Goal: Use online tool/utility: Use online tool/utility

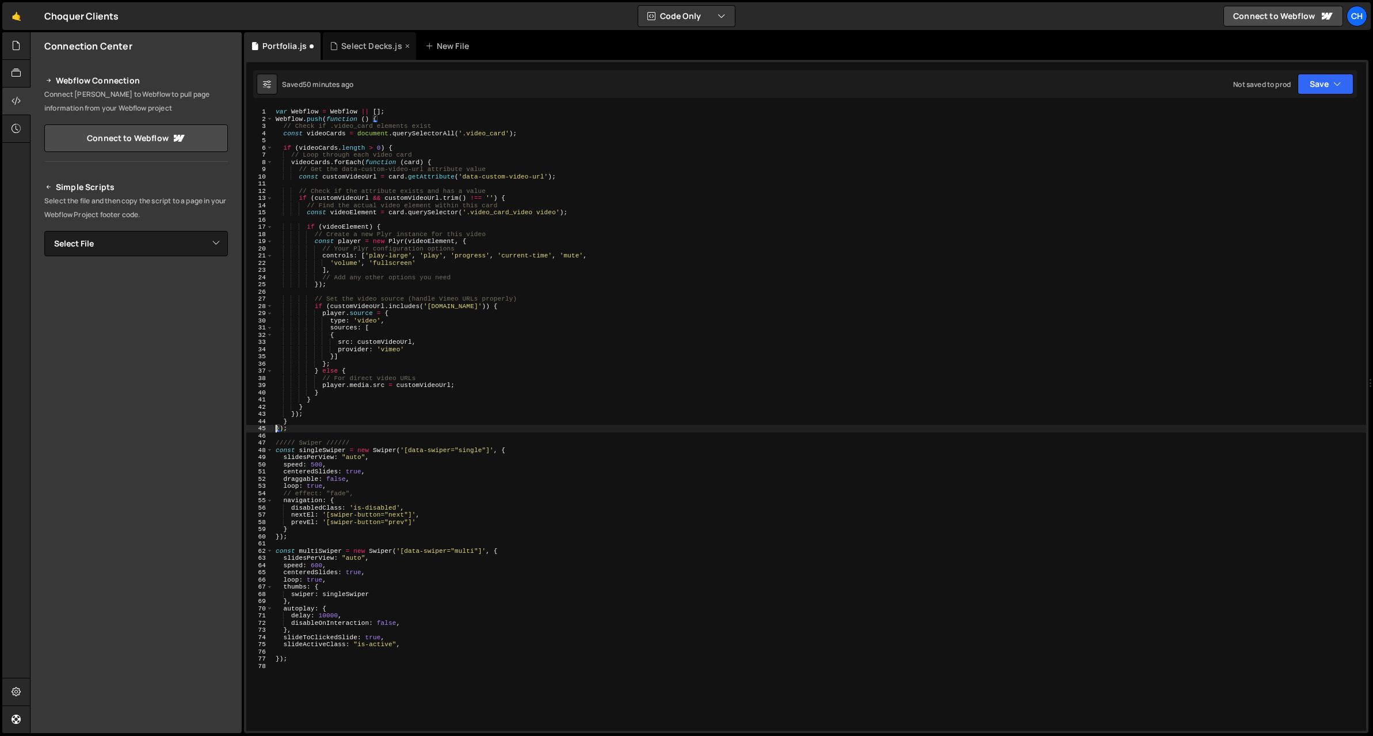
click at [350, 53] on div "Select Decks.js" at bounding box center [369, 46] width 93 height 28
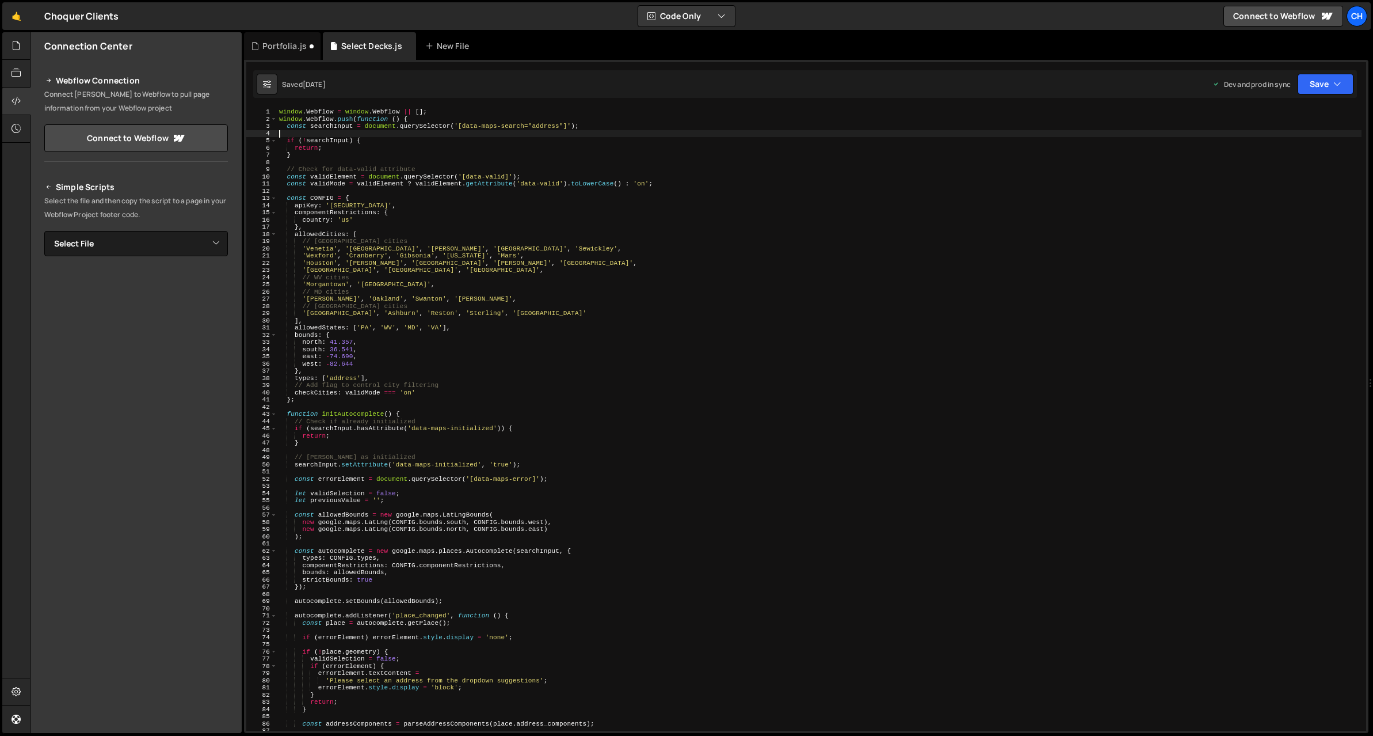
click at [476, 132] on div "window . Webflow = window . Webflow || [ ] ; window . Webflow . push ( function…" at bounding box center [819, 426] width 1085 height 637
click at [429, 149] on div "window . Webflow = window . Webflow || [ ] ; window . Webflow . push ( function…" at bounding box center [819, 426] width 1085 height 637
click at [348, 220] on div "window . Webflow = window . Webflow || [ ] ; window . Webflow . push ( function…" at bounding box center [819, 426] width 1085 height 637
click at [416, 176] on div "window . Webflow = window . Webflow || [ ] ; window . Webflow . push ( function…" at bounding box center [819, 426] width 1085 height 637
click at [493, 186] on div "window . Webflow = window . Webflow || [ ] ; window . Webflow . push ( function…" at bounding box center [819, 426] width 1085 height 637
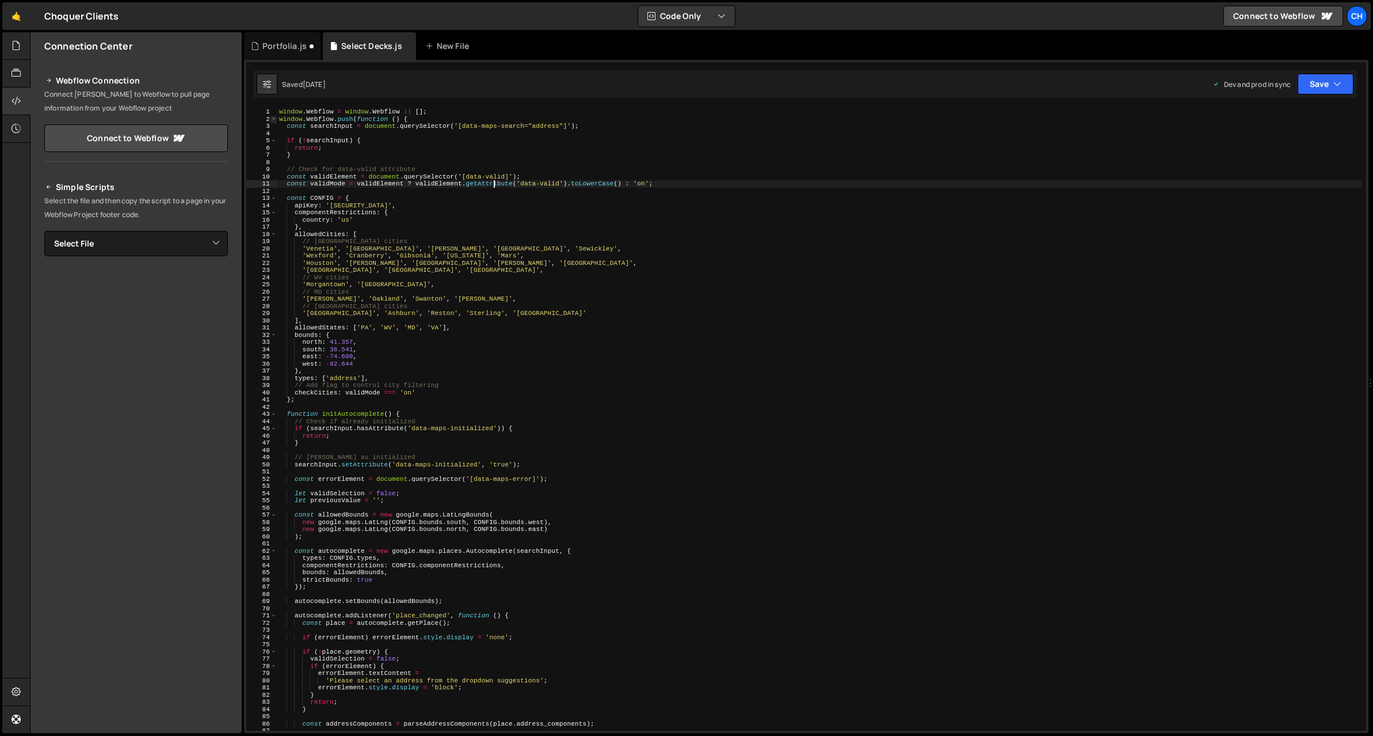
click at [274, 119] on span at bounding box center [274, 119] width 6 height 7
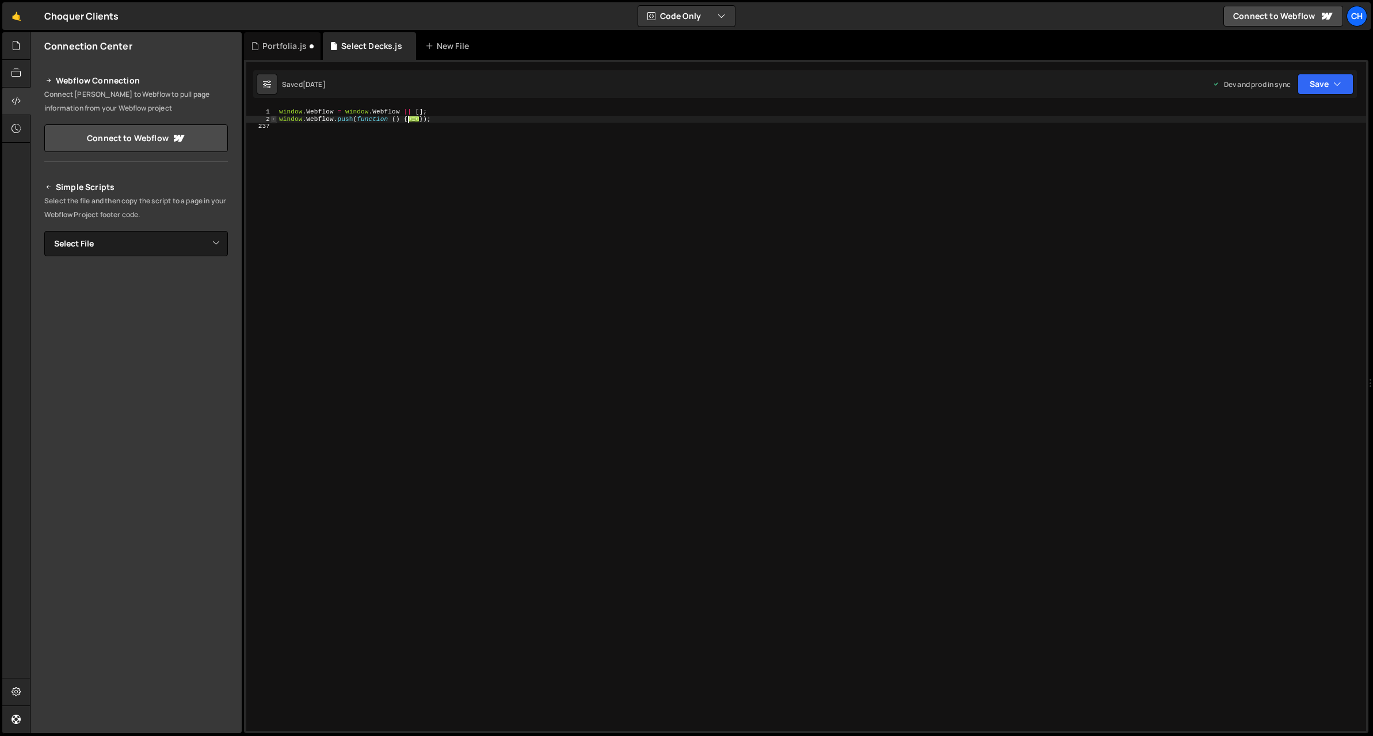
click at [274, 119] on span at bounding box center [274, 119] width 6 height 7
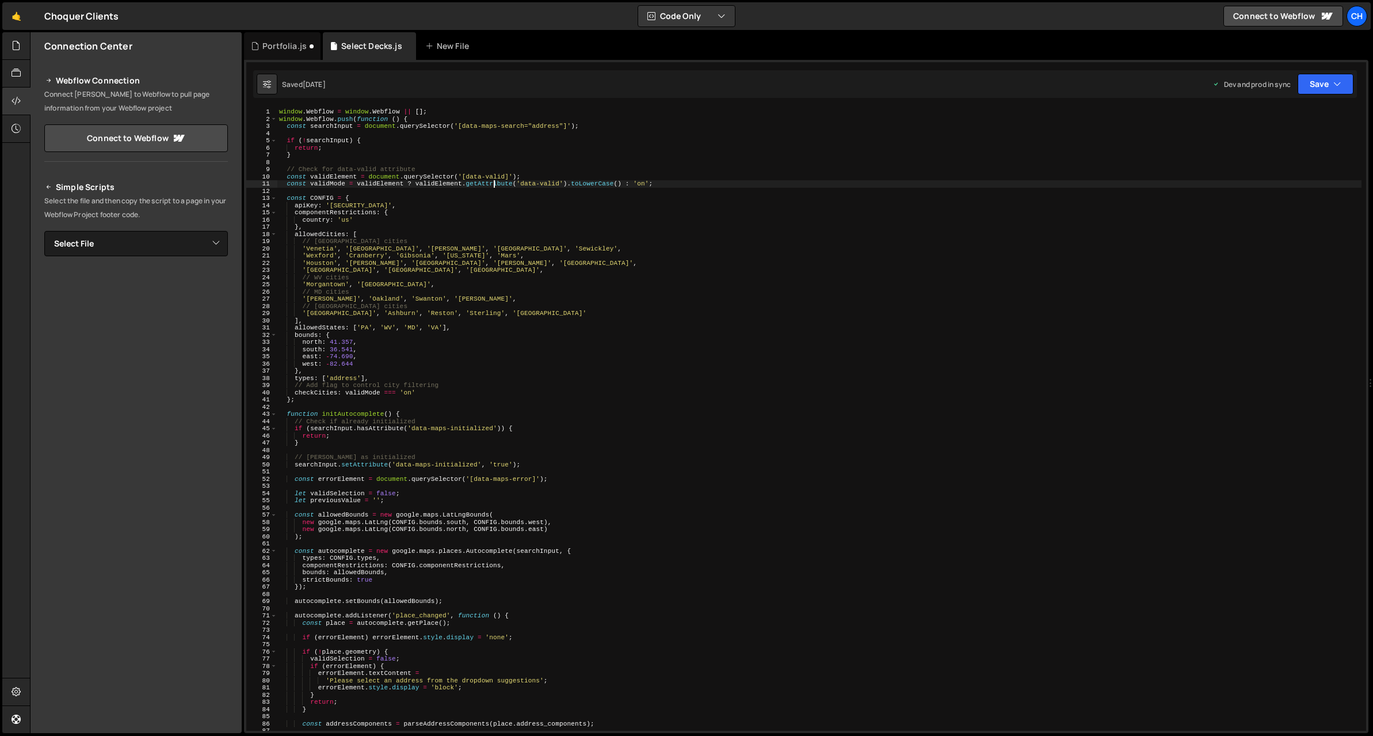
click at [644, 185] on div "window . Webflow = window . Webflow || [ ] ; window . Webflow . push ( function…" at bounding box center [819, 426] width 1085 height 637
click at [648, 196] on div "window . Webflow = window . Webflow || [ ] ; window . Webflow . push ( function…" at bounding box center [819, 426] width 1085 height 637
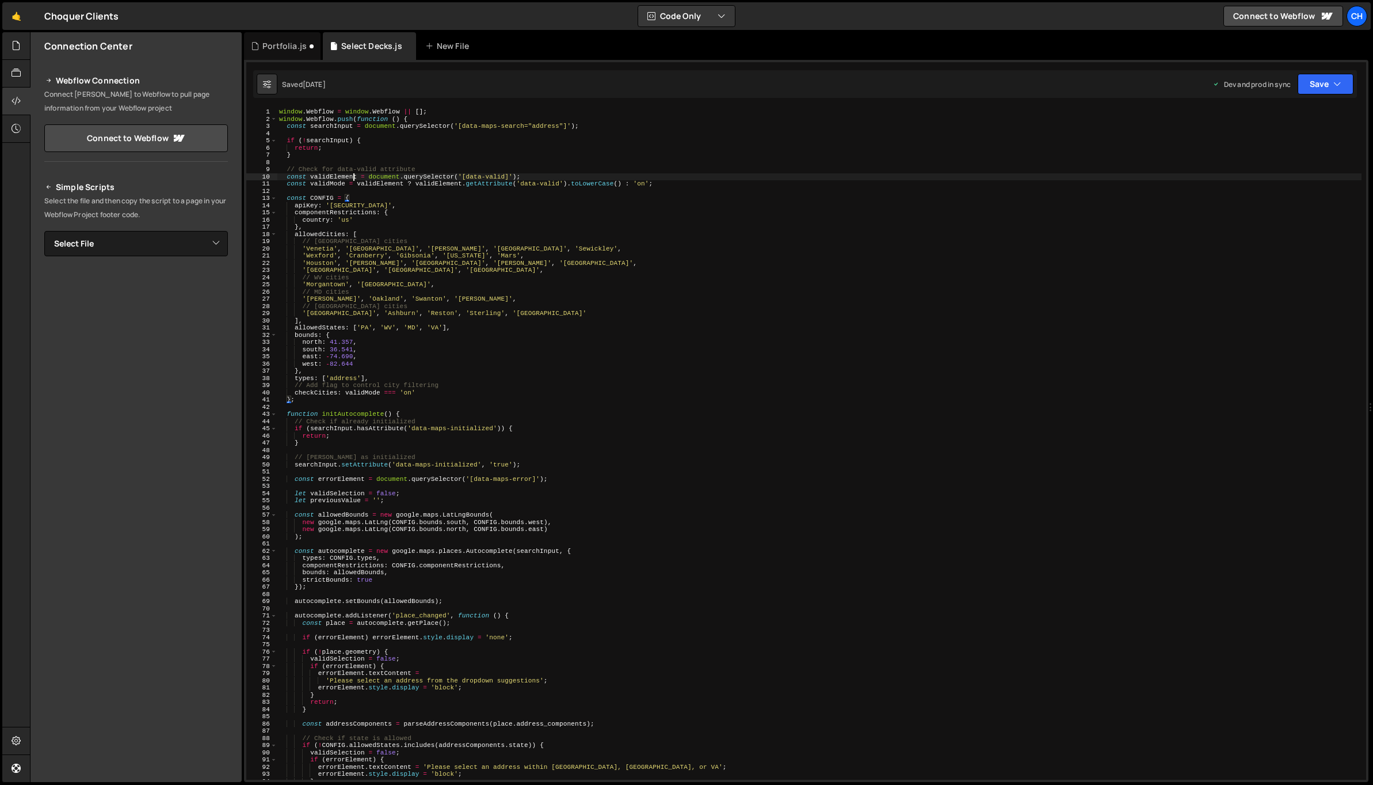
click at [354, 180] on div "window . Webflow = window . Webflow || [ ] ; window . Webflow . push ( function…" at bounding box center [819, 451] width 1085 height 686
type textarea "const validElement = document.querySelector('[data-valid]');"
click at [276, 413] on span at bounding box center [274, 413] width 6 height 7
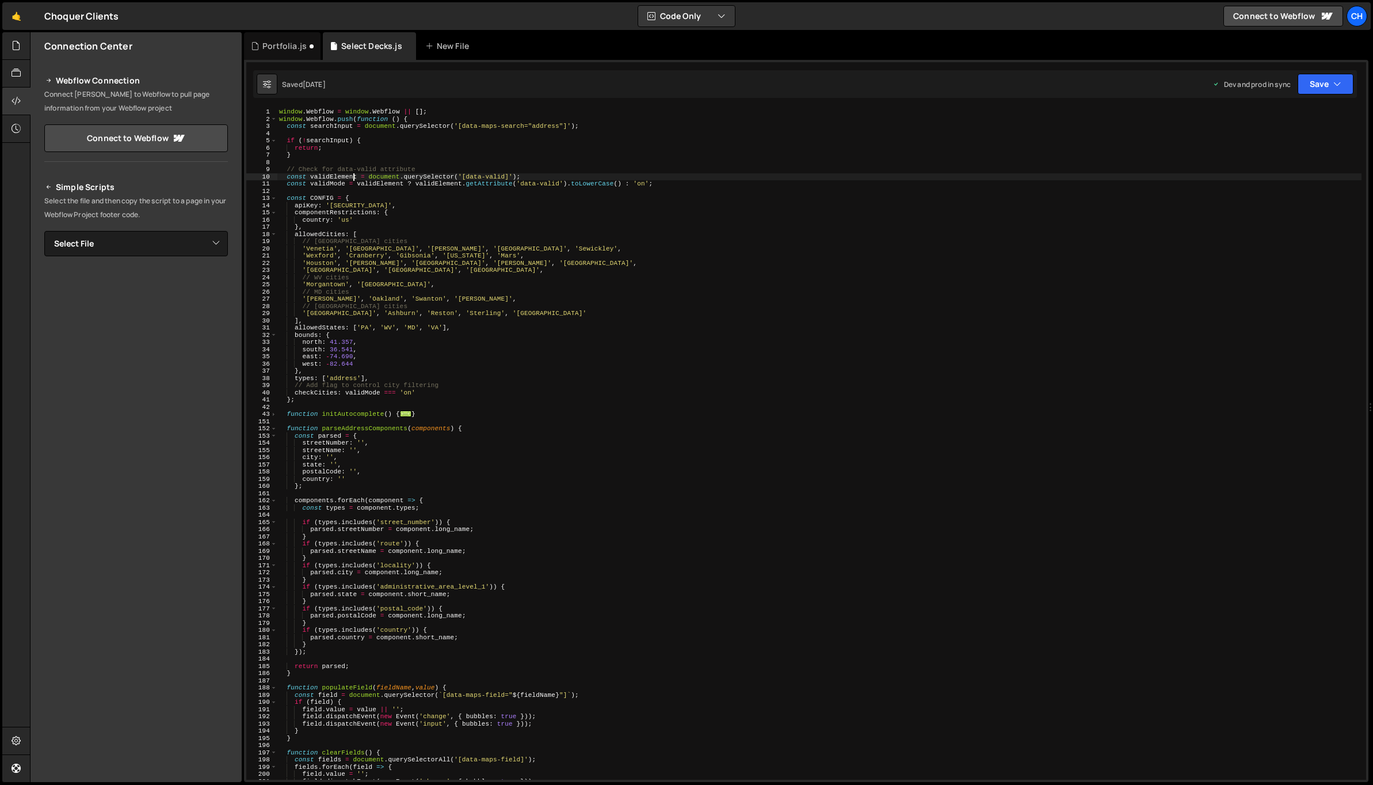
click at [276, 422] on div "151" at bounding box center [261, 421] width 31 height 7
click at [276, 428] on span at bounding box center [274, 428] width 6 height 7
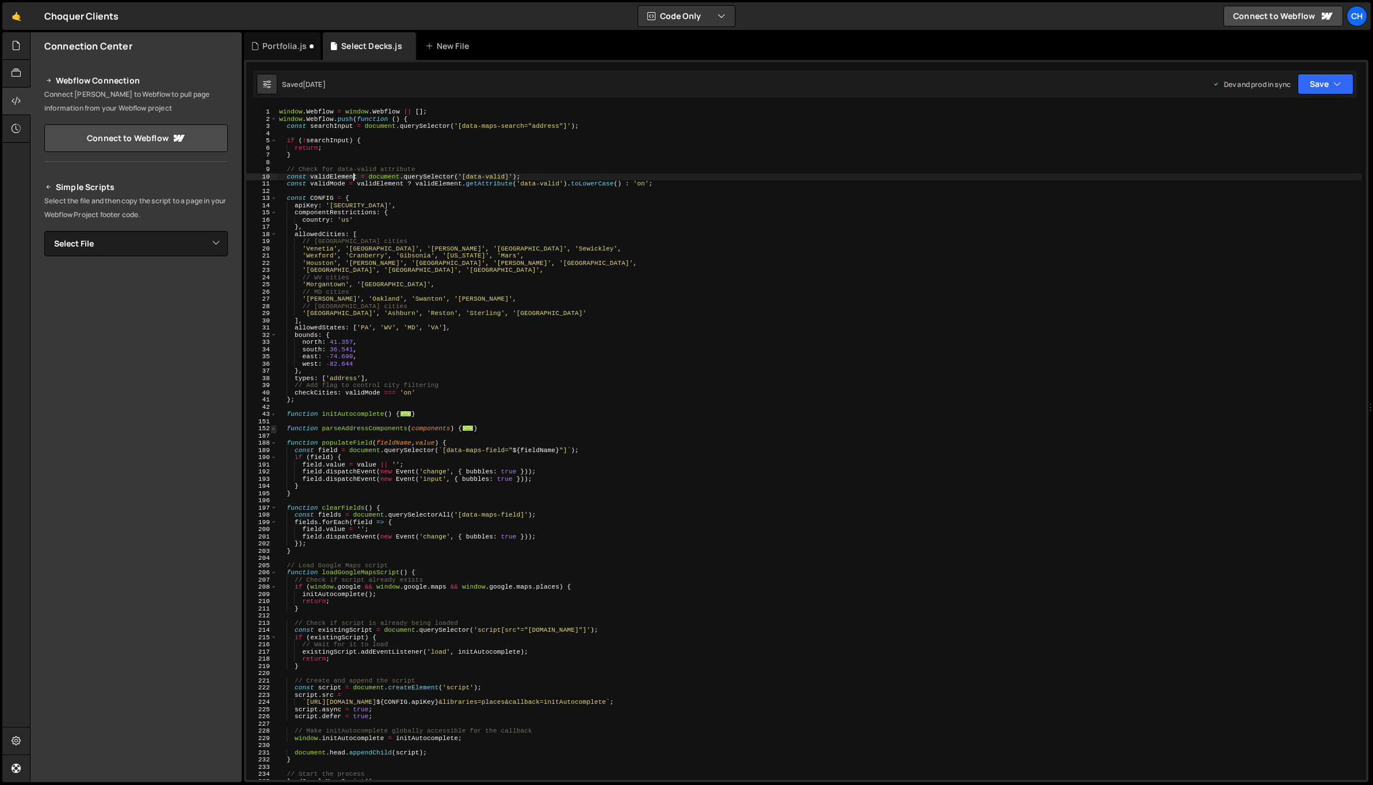
click at [276, 428] on span at bounding box center [274, 428] width 6 height 7
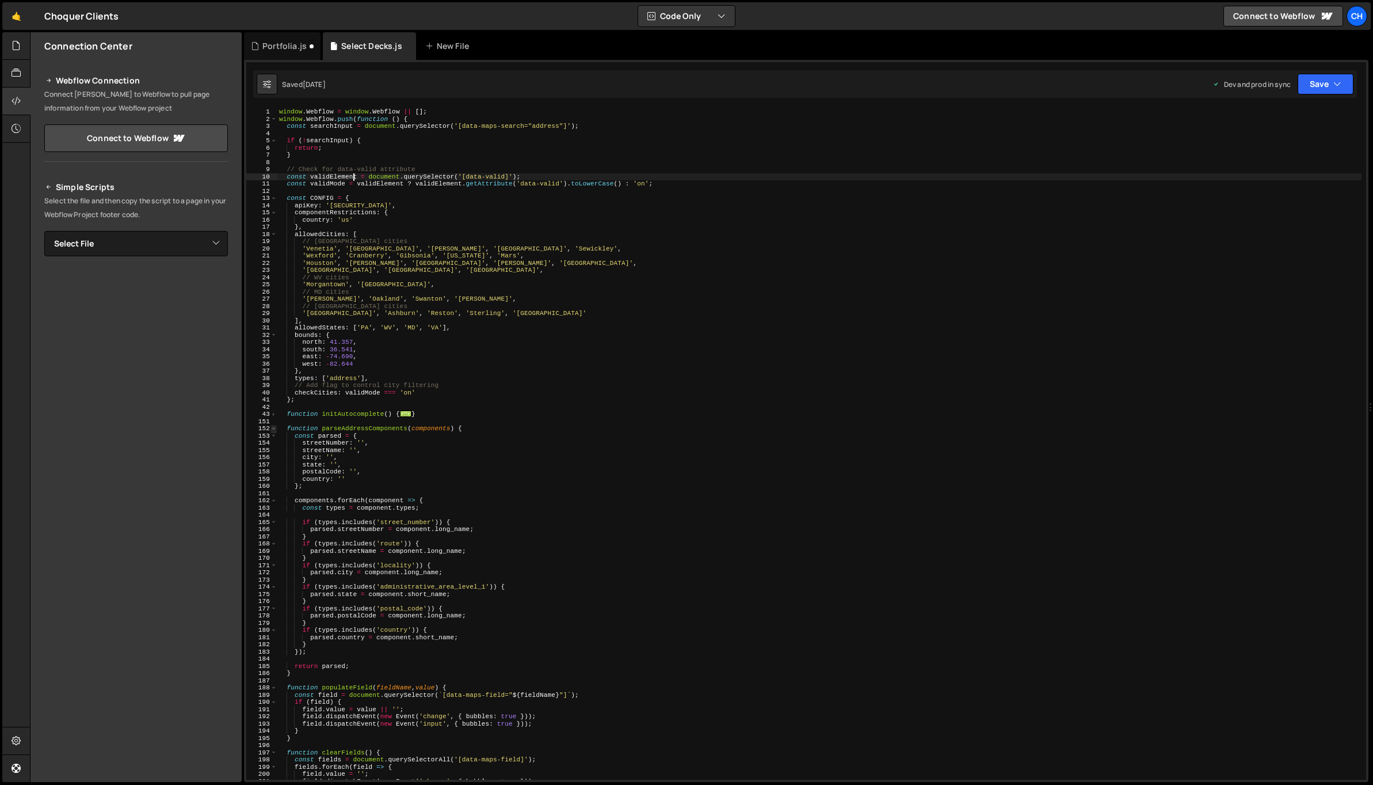
click at [276, 428] on span at bounding box center [274, 428] width 6 height 7
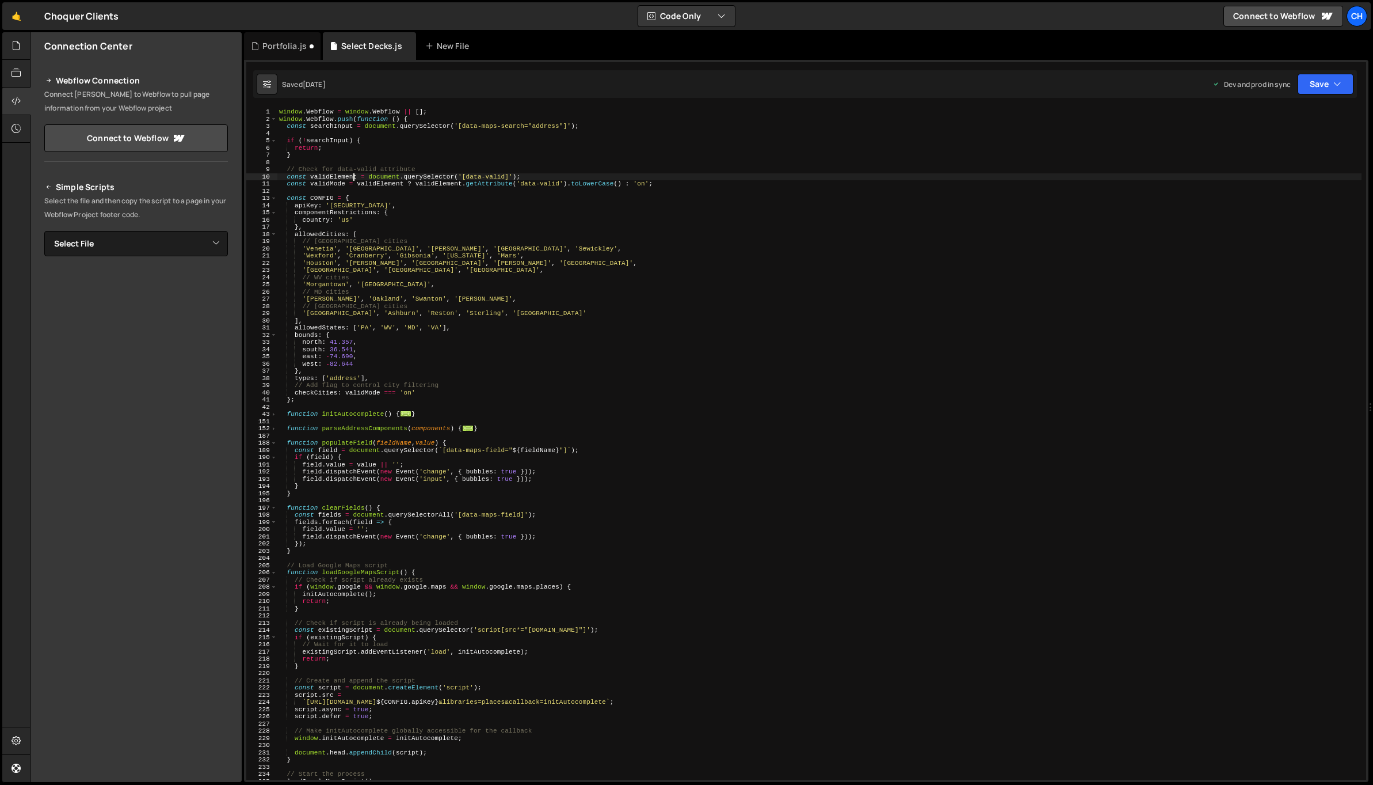
click at [336, 178] on div "window . Webflow = window . Webflow || [ ] ; window . Webflow . push ( function…" at bounding box center [819, 451] width 1085 height 686
type input "validElement"
click at [276, 428] on span at bounding box center [274, 428] width 6 height 7
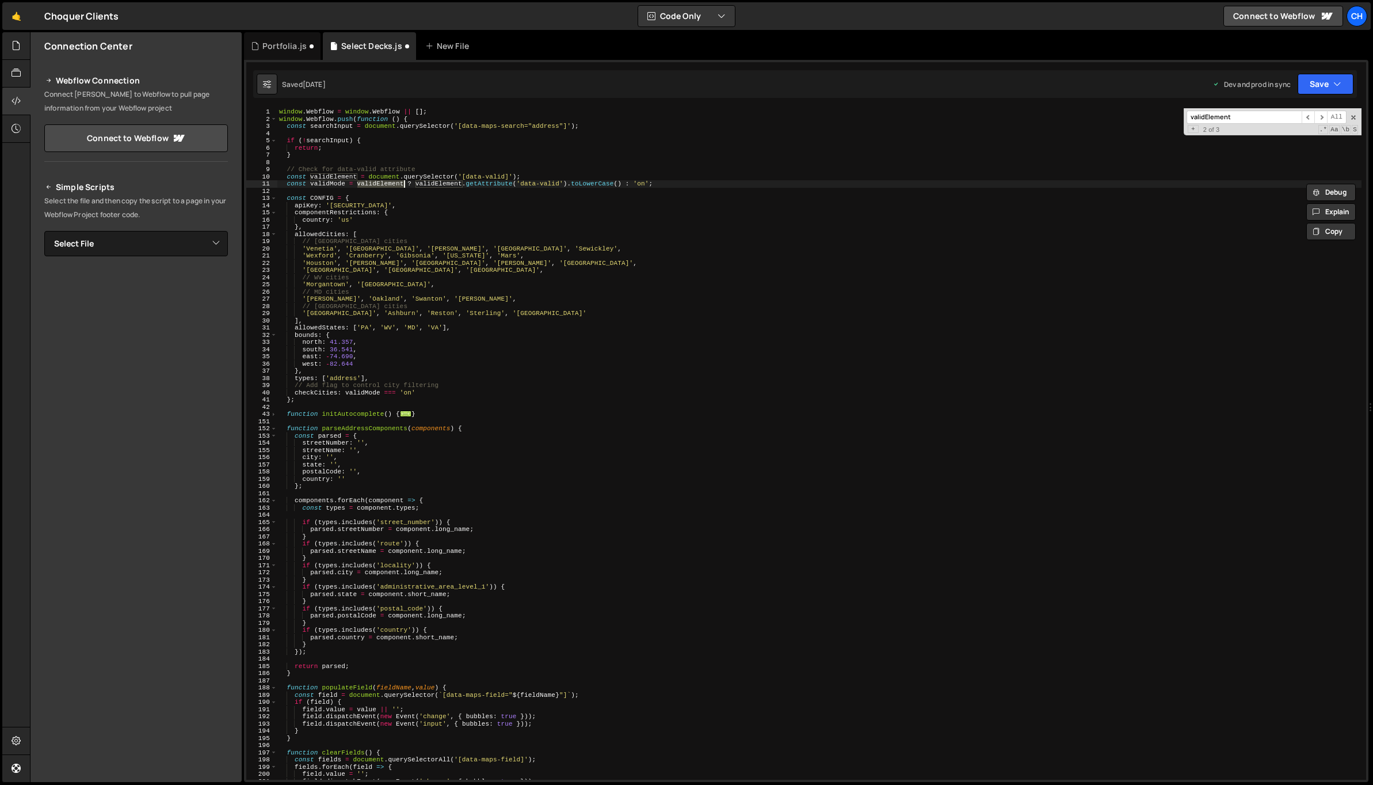
click at [1267, 115] on input "validElement" at bounding box center [1244, 117] width 115 height 13
click at [279, 417] on div "window . Webflow = window . Webflow || [ ] ; window . Webflow . push ( function…" at bounding box center [819, 451] width 1085 height 686
click at [276, 418] on div "151" at bounding box center [261, 421] width 31 height 7
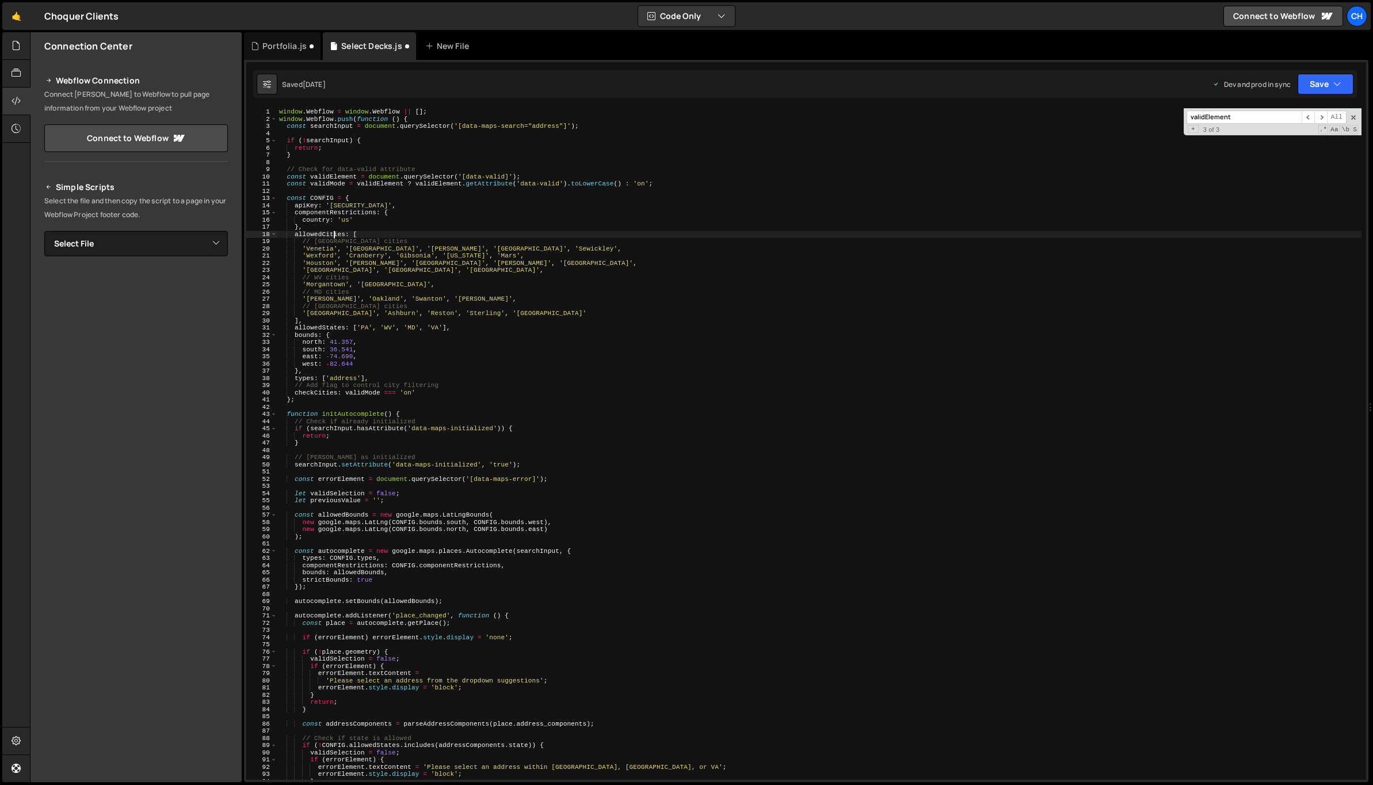
click at [333, 236] on div "window . Webflow = window . Webflow || [ ] ; window . Webflow . push ( function…" at bounding box center [819, 451] width 1085 height 686
type textarea "allowedCities: ["
click at [333, 235] on div "window . Webflow = window . Webflow || [ ] ; window . Webflow . push ( function…" at bounding box center [819, 451] width 1085 height 686
click at [1233, 116] on input "validElement" at bounding box center [1244, 117] width 115 height 13
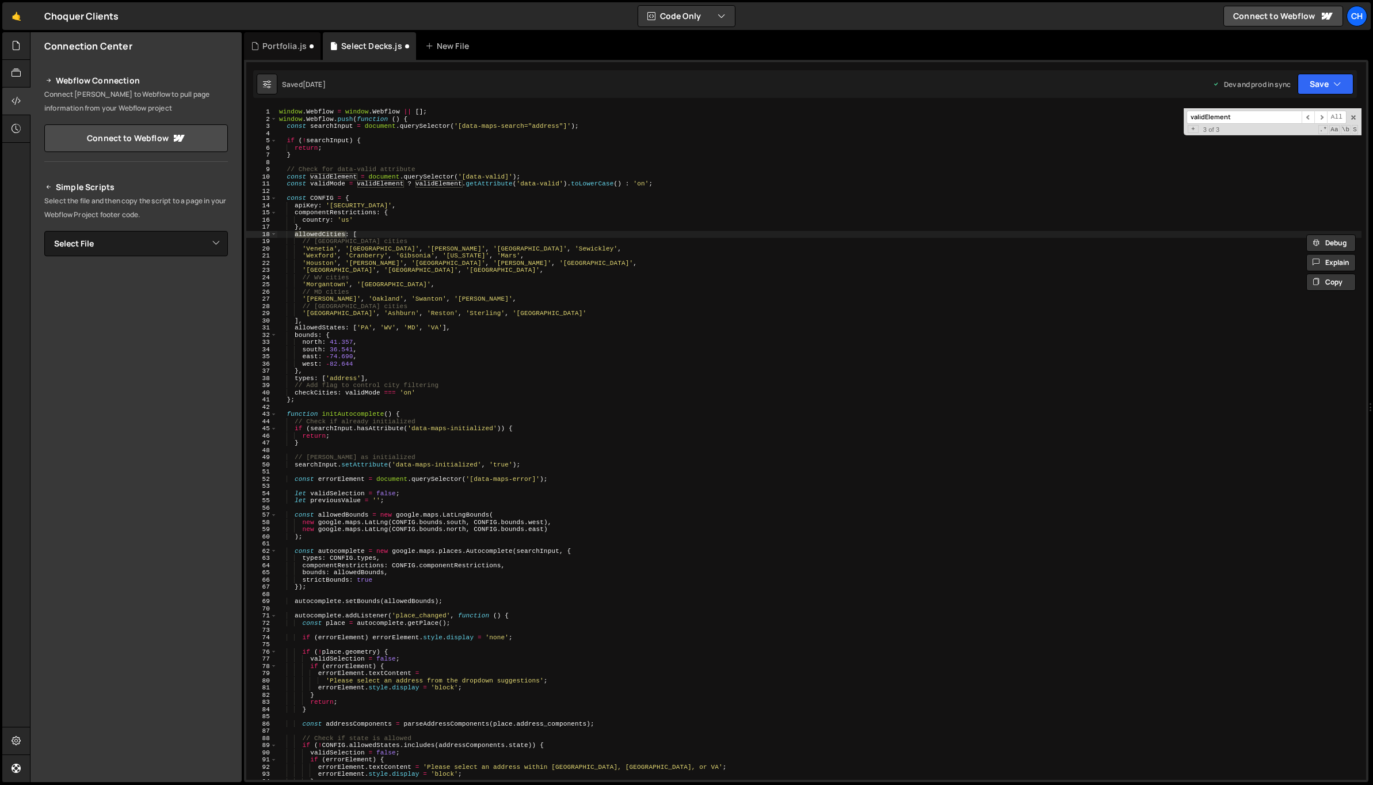
click at [1233, 116] on input "validElement" at bounding box center [1244, 117] width 115 height 13
paste input "allowedCities"
type input "allowedCities"
click at [321, 232] on div "window . Webflow = window . Webflow || [ ] ; window . Webflow . push ( function…" at bounding box center [819, 451] width 1085 height 686
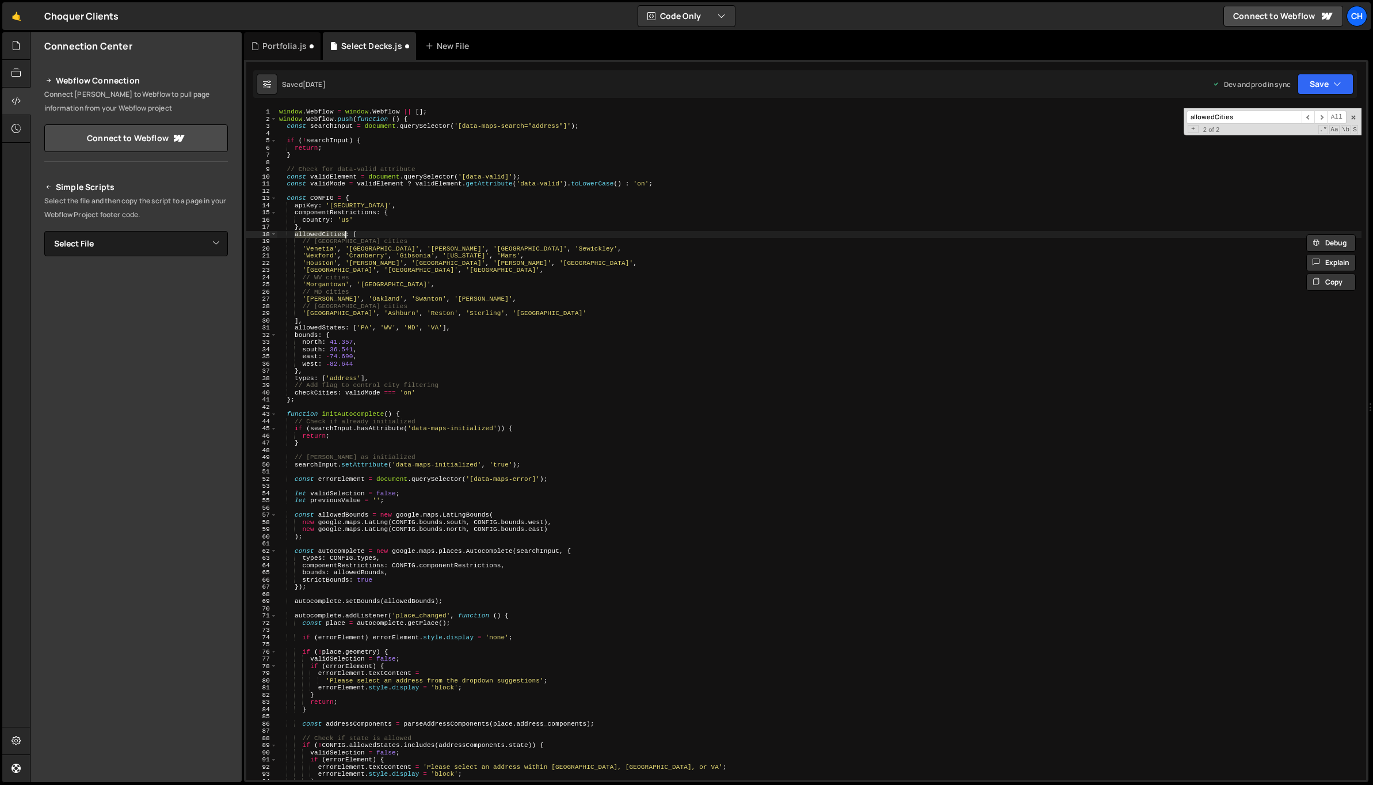
click at [1262, 121] on input "allowedCities" at bounding box center [1244, 117] width 115 height 13
type textarea "checkCities: validMode === 'on'"
click at [317, 392] on div "window . Webflow = window . Webflow || [ ] ; window . Webflow . push ( function…" at bounding box center [819, 451] width 1085 height 686
click at [1231, 114] on input "allowedCities" at bounding box center [1244, 117] width 115 height 13
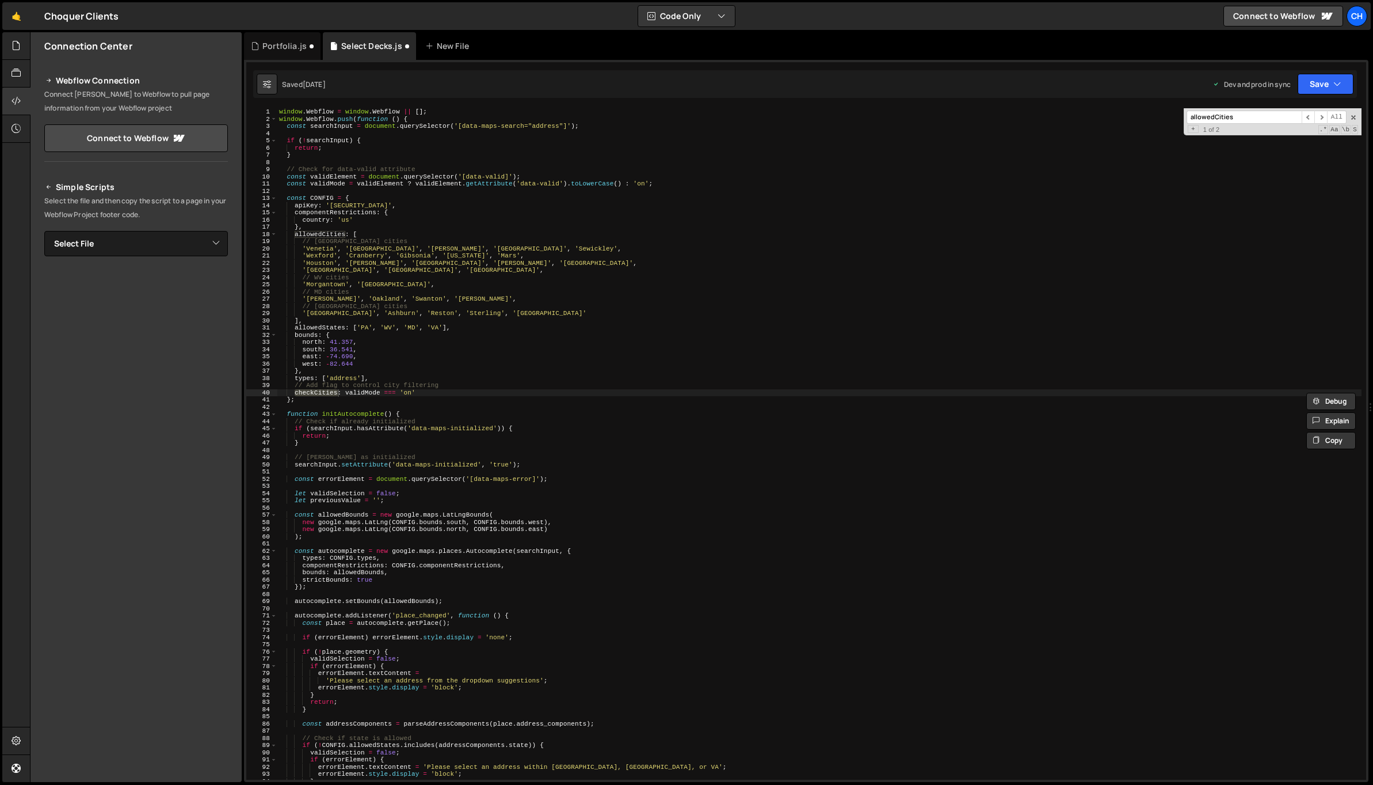
click at [1231, 114] on input "allowedCities" at bounding box center [1244, 117] width 115 height 13
paste input "check"
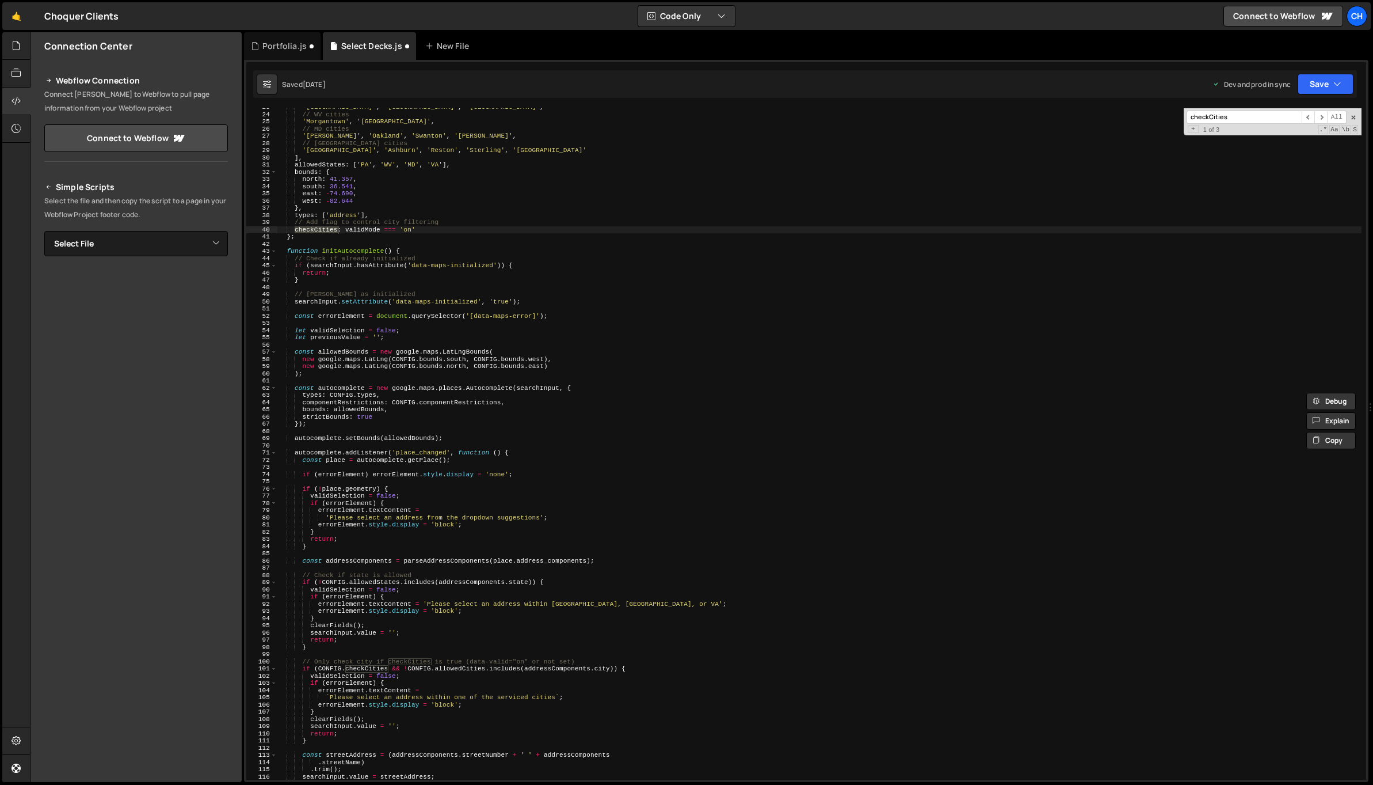
scroll to position [164, 0]
type input "checkCities"
click at [1253, 124] on div "checkCities ​ ​ All Replace All + 1 of 3 .* Aa \b S" at bounding box center [1273, 121] width 178 height 27
click at [634, 668] on div "'[GEOGRAPHIC_DATA]' , '[GEOGRAPHIC_DATA]' , '[GEOGRAPHIC_DATA]' , // [GEOGRAPHI…" at bounding box center [819, 445] width 1085 height 686
click at [318, 733] on div "'[GEOGRAPHIC_DATA]' , '[GEOGRAPHIC_DATA]' , '[GEOGRAPHIC_DATA]' , // [GEOGRAPHI…" at bounding box center [819, 445] width 1085 height 686
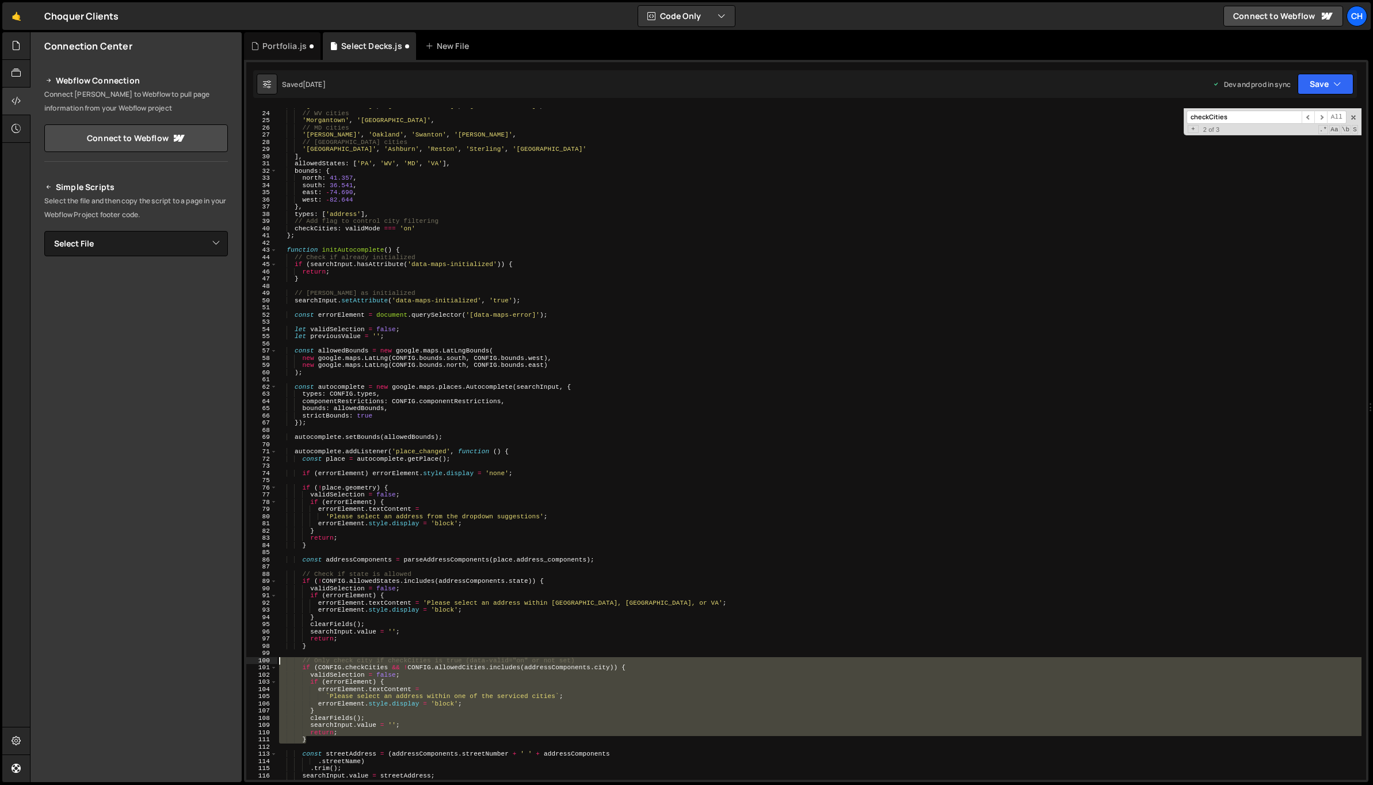
drag, startPoint x: 314, startPoint y: 737, endPoint x: 254, endPoint y: 657, distance: 99.5
click at [254, 657] on div "return; 23 24 25 26 27 28 29 30 31 32 33 34 35 36 37 38 39 40 41 42 43 44 45 46…" at bounding box center [806, 443] width 1120 height 671
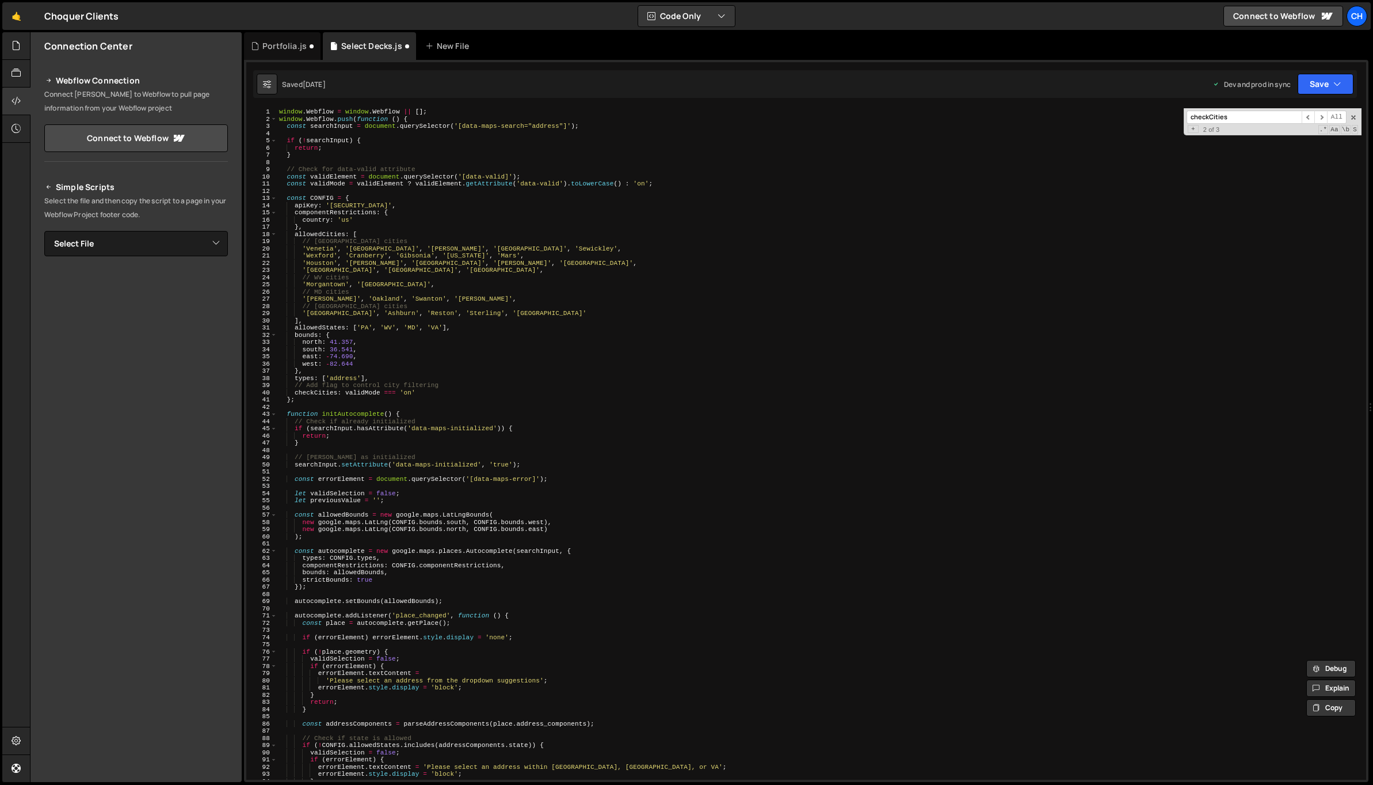
scroll to position [0, 0]
click at [424, 374] on div "window . Webflow = window . Webflow || [ ] ; window . Webflow . push ( function…" at bounding box center [819, 451] width 1085 height 686
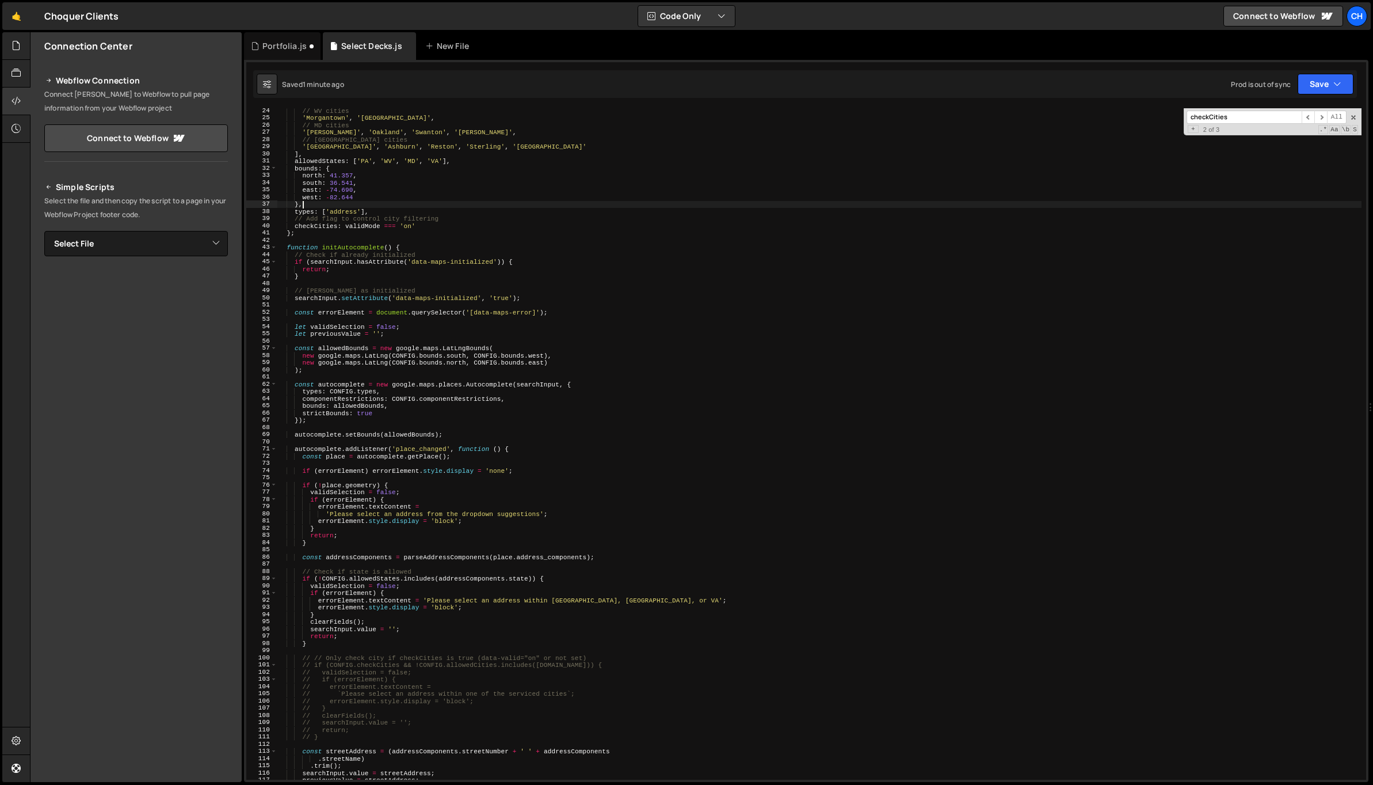
scroll to position [315, 0]
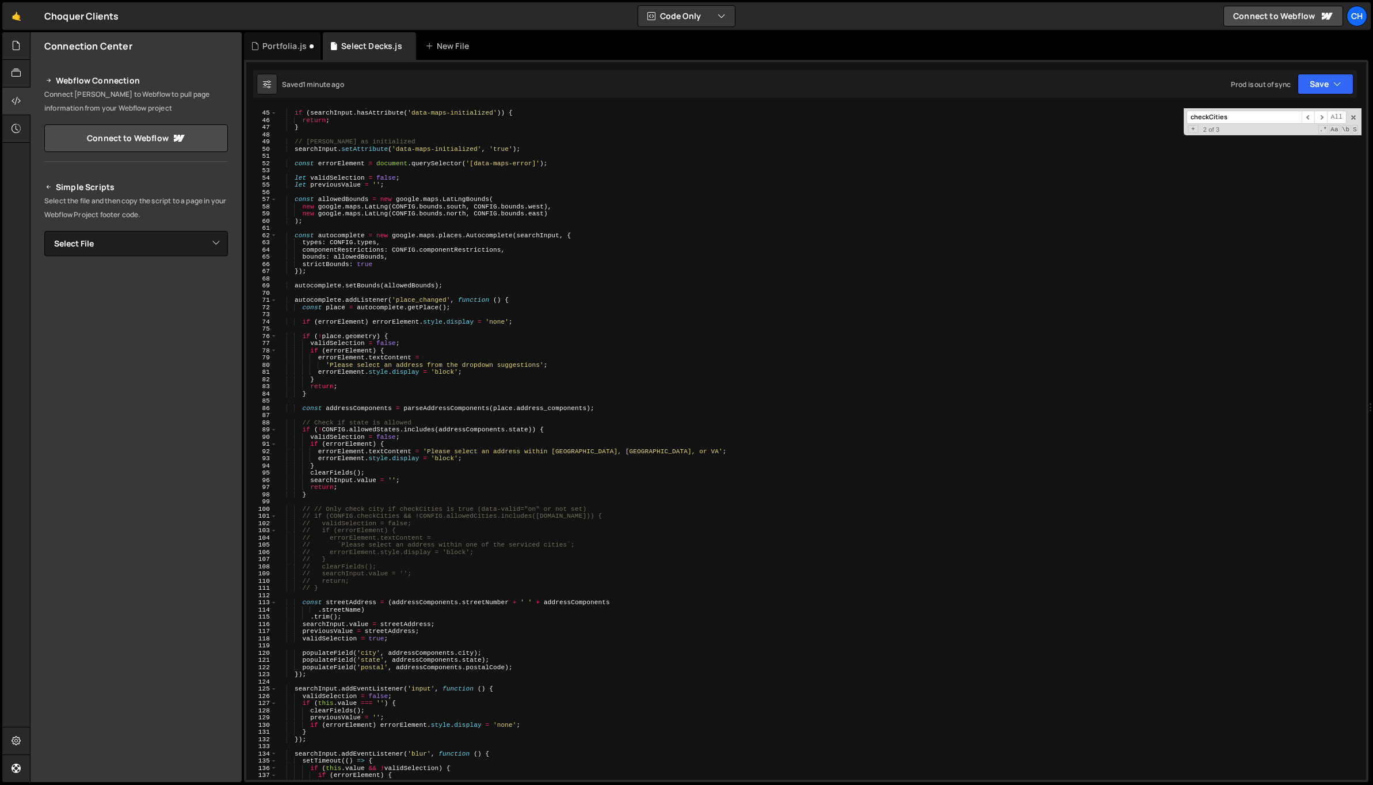
click at [498, 481] on div "// Check if already initialized if ( searchInput . hasAttribute ( 'data-maps-in…" at bounding box center [819, 445] width 1085 height 686
click at [482, 528] on div "// Check if already initialized if ( searchInput . hasAttribute ( 'data-maps-in…" at bounding box center [819, 445] width 1085 height 686
click at [484, 524] on div "// Check if already initialized if ( searchInput . hasAttribute ( 'data-maps-in…" at bounding box center [819, 447] width 1085 height 686
type textarea "// validSelection = false;"
